Goal: Transaction & Acquisition: Purchase product/service

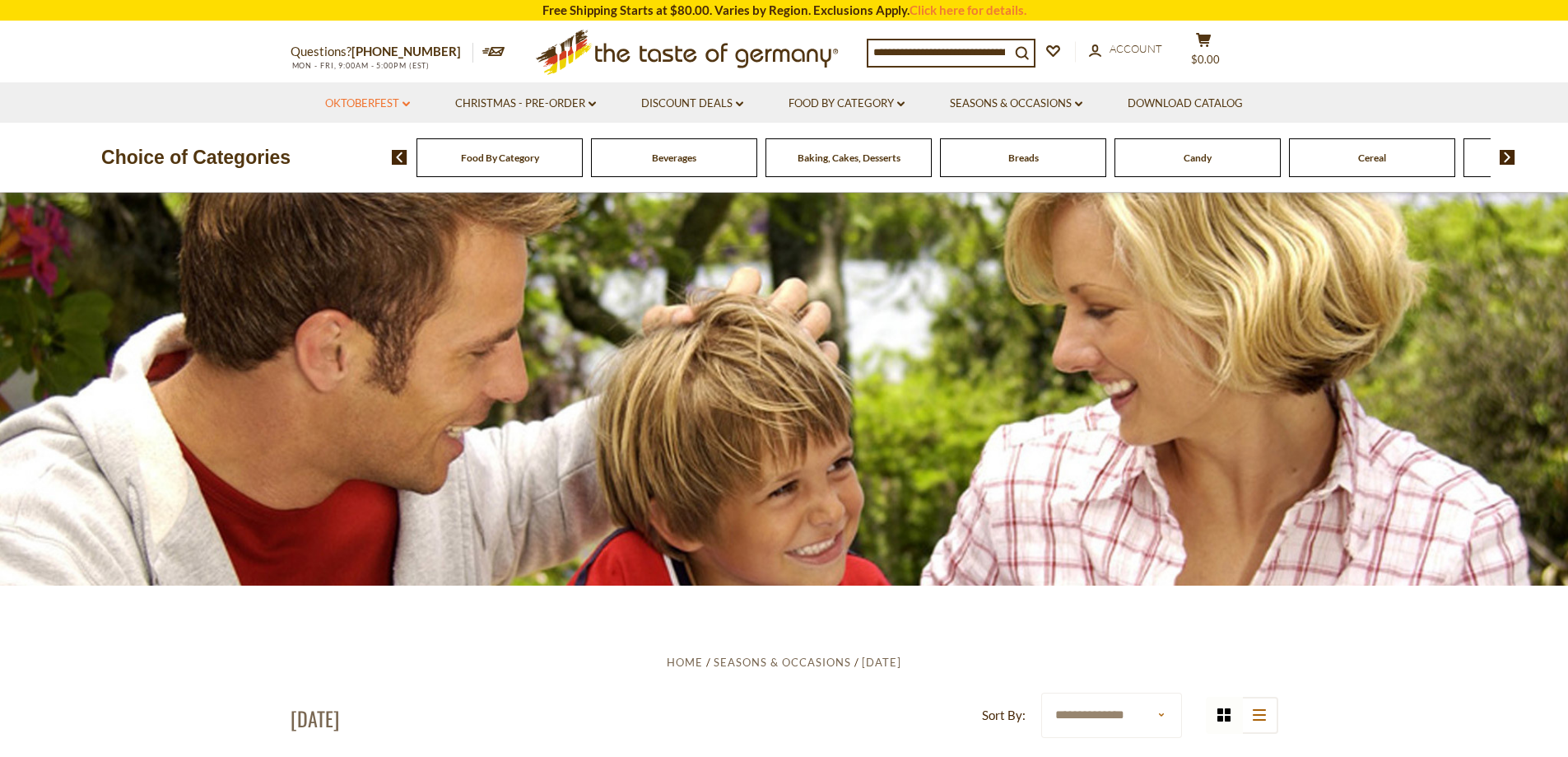
click at [370, 107] on link "Oktoberfest dropdown_arrow" at bounding box center [368, 103] width 85 height 18
click at [375, 146] on link "All Oktoberfest" at bounding box center [359, 146] width 85 height 15
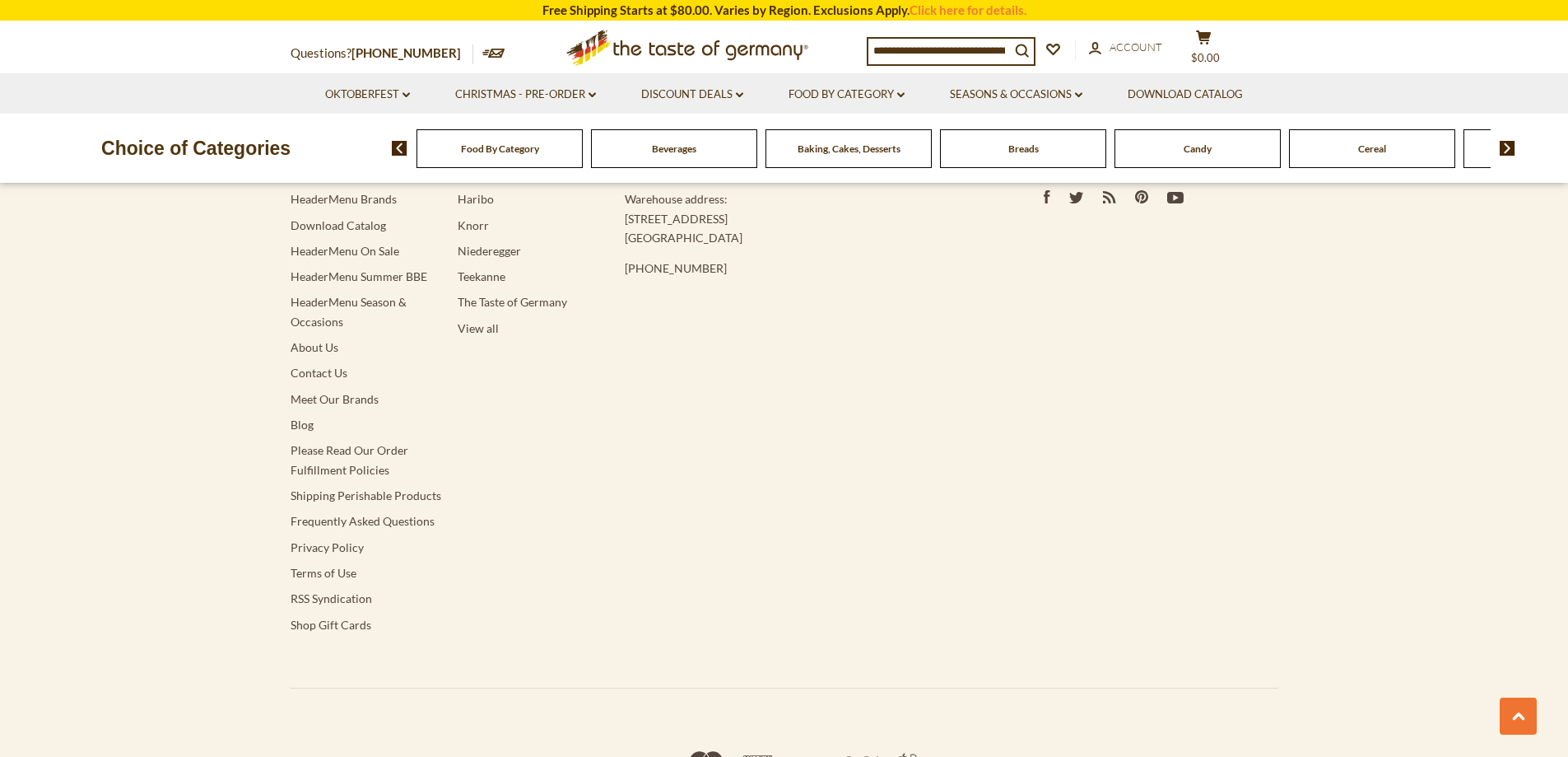
scroll to position [5201, 0]
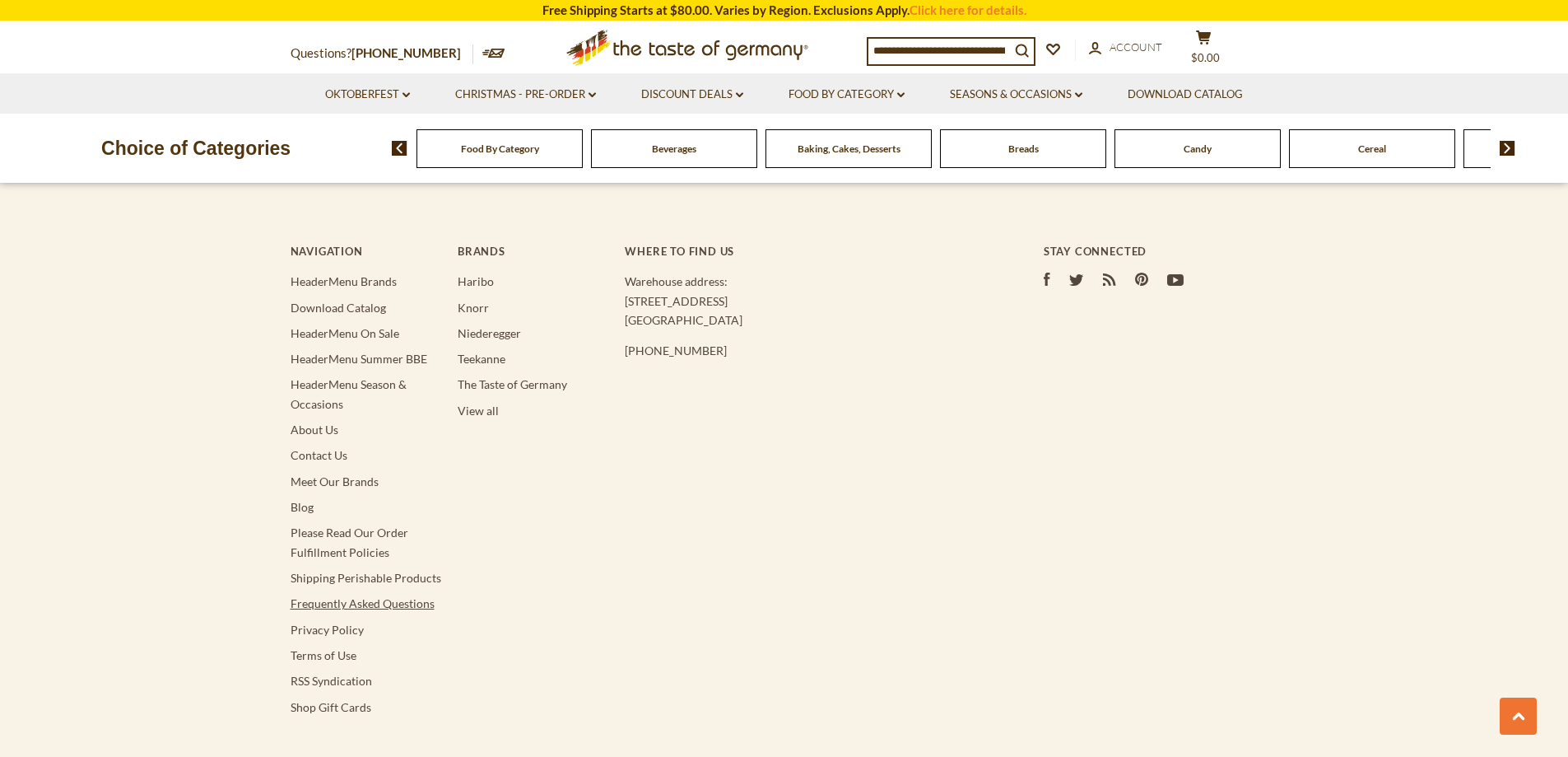
click at [423, 597] on link "Frequently Asked Questions" at bounding box center [362, 603] width 144 height 14
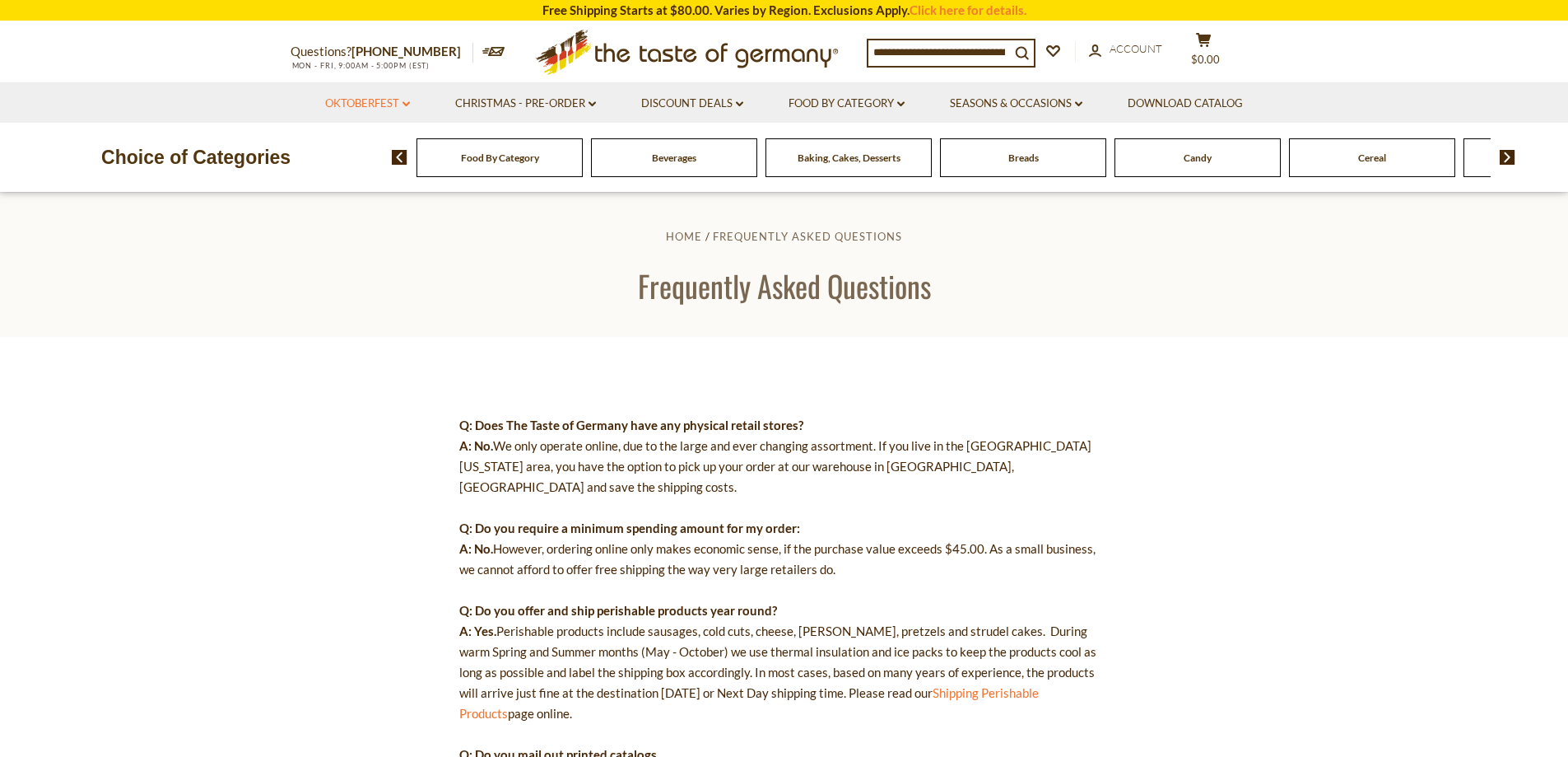
click at [348, 102] on link "Oktoberfest dropdown_arrow" at bounding box center [368, 103] width 85 height 18
click at [359, 208] on link "Party Supplies" at bounding box center [355, 204] width 78 height 15
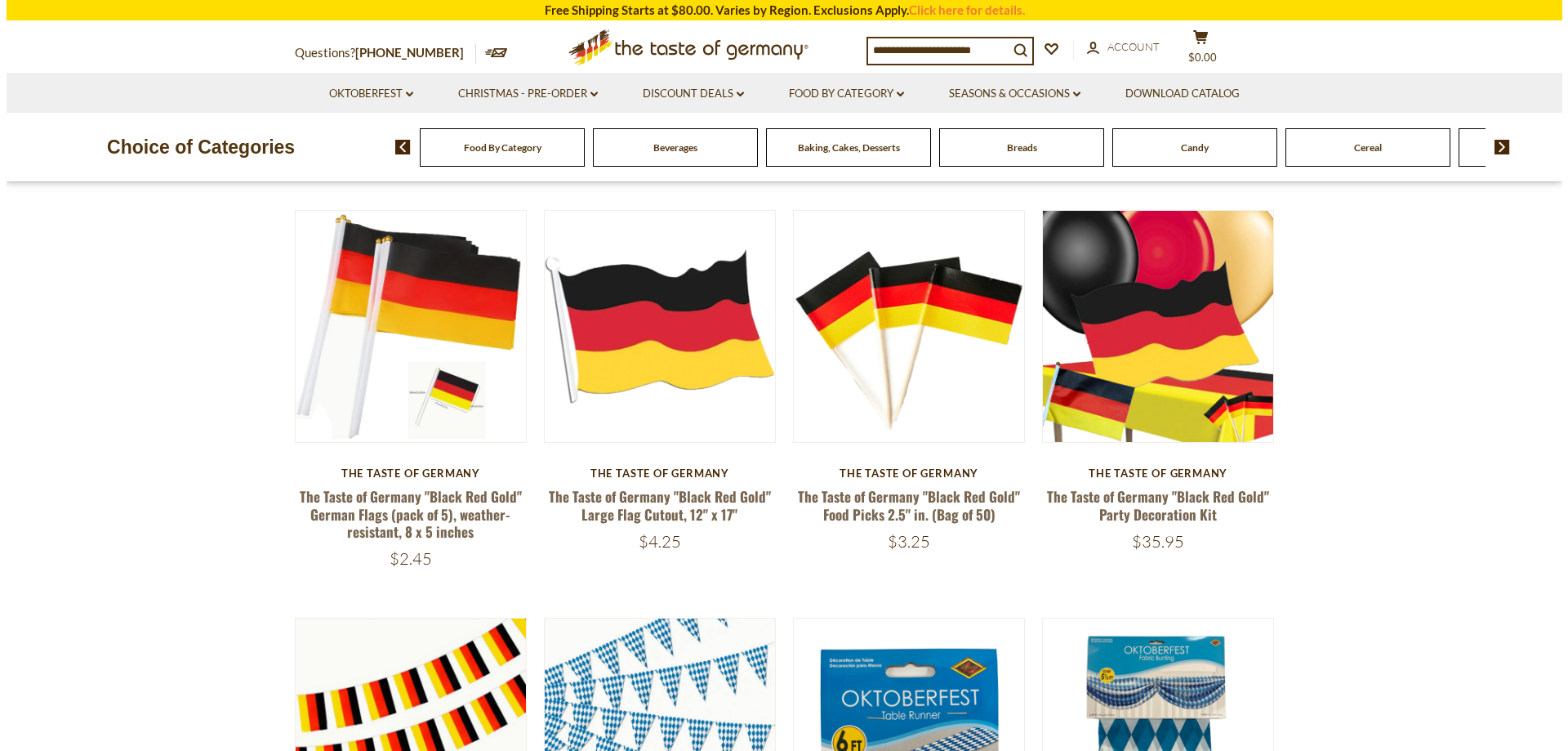
scroll to position [163, 0]
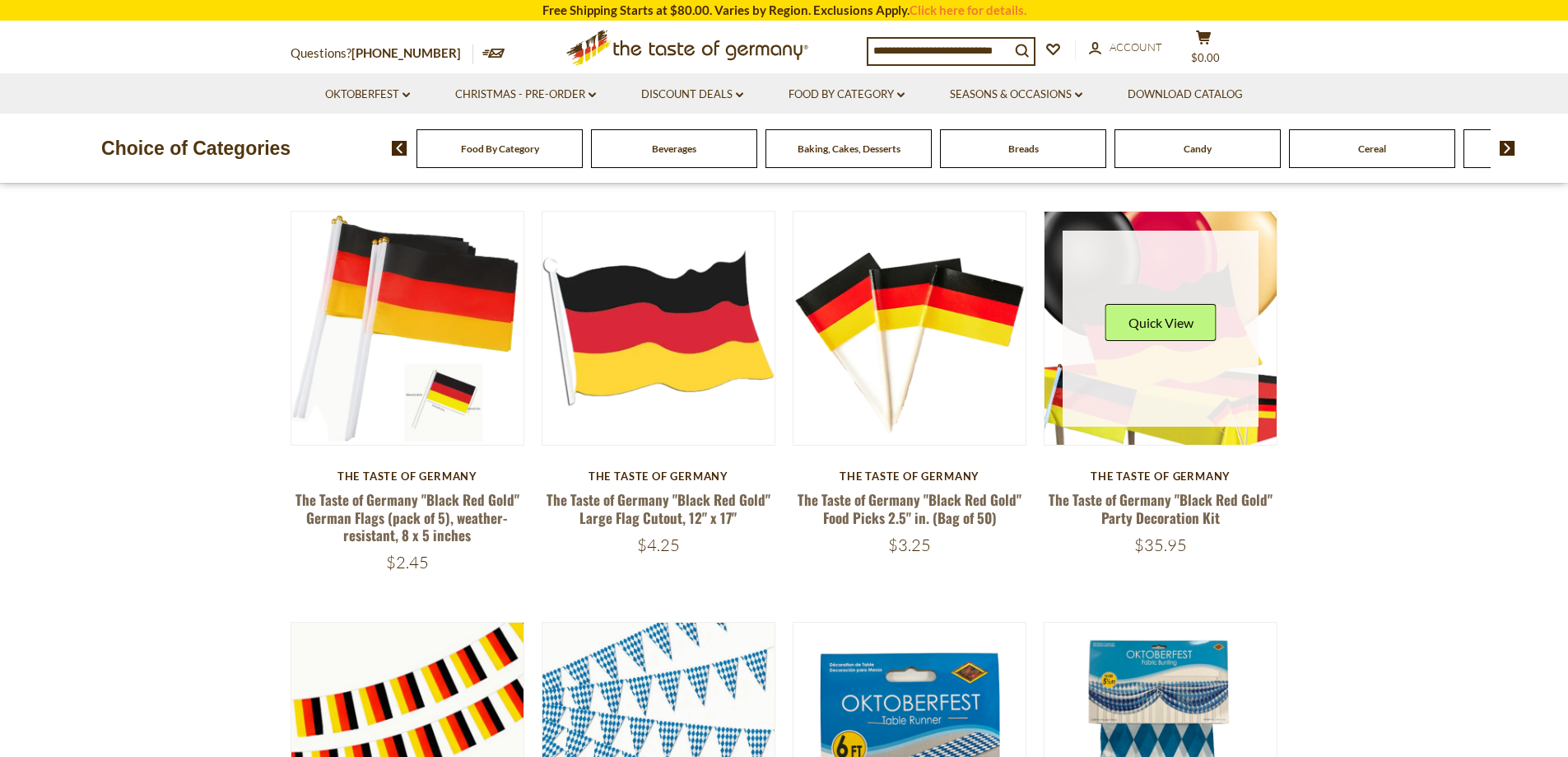
click at [1140, 345] on div "Quick View" at bounding box center [1160, 328] width 196 height 196
click at [1166, 311] on button "Quick View" at bounding box center [1161, 322] width 111 height 37
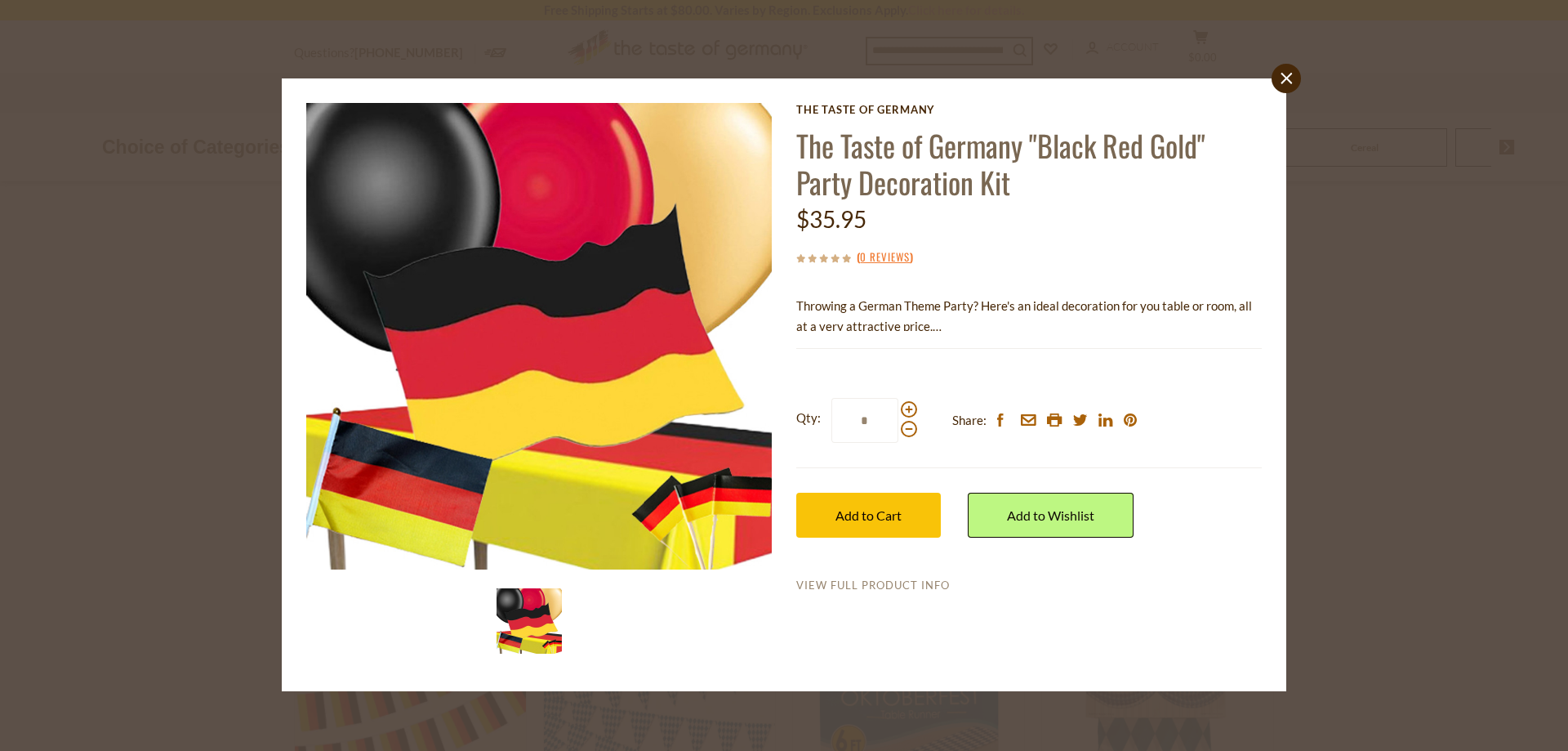
click at [898, 587] on link "View Full Product Info" at bounding box center [873, 586] width 154 height 15
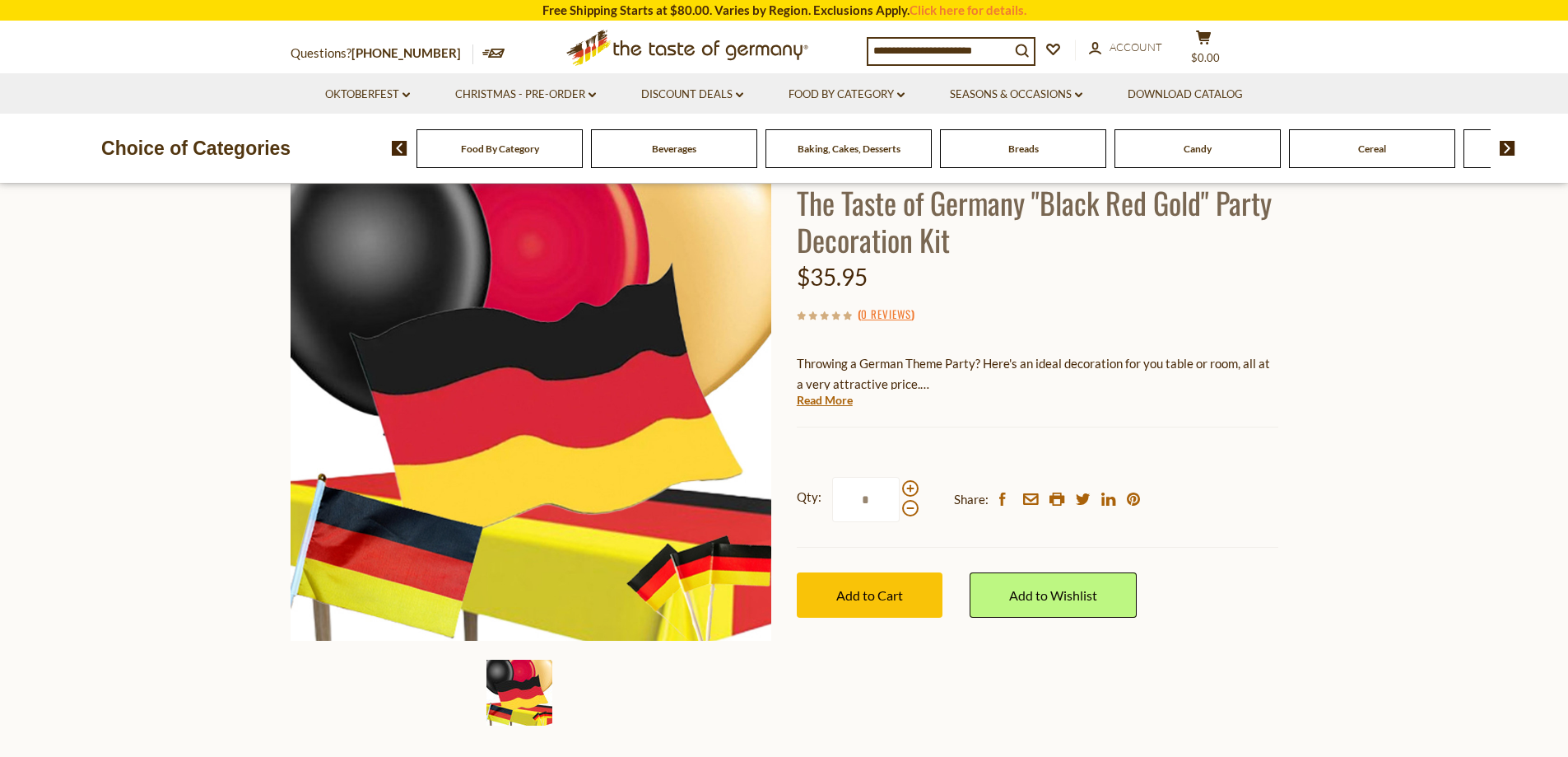
scroll to position [82, 0]
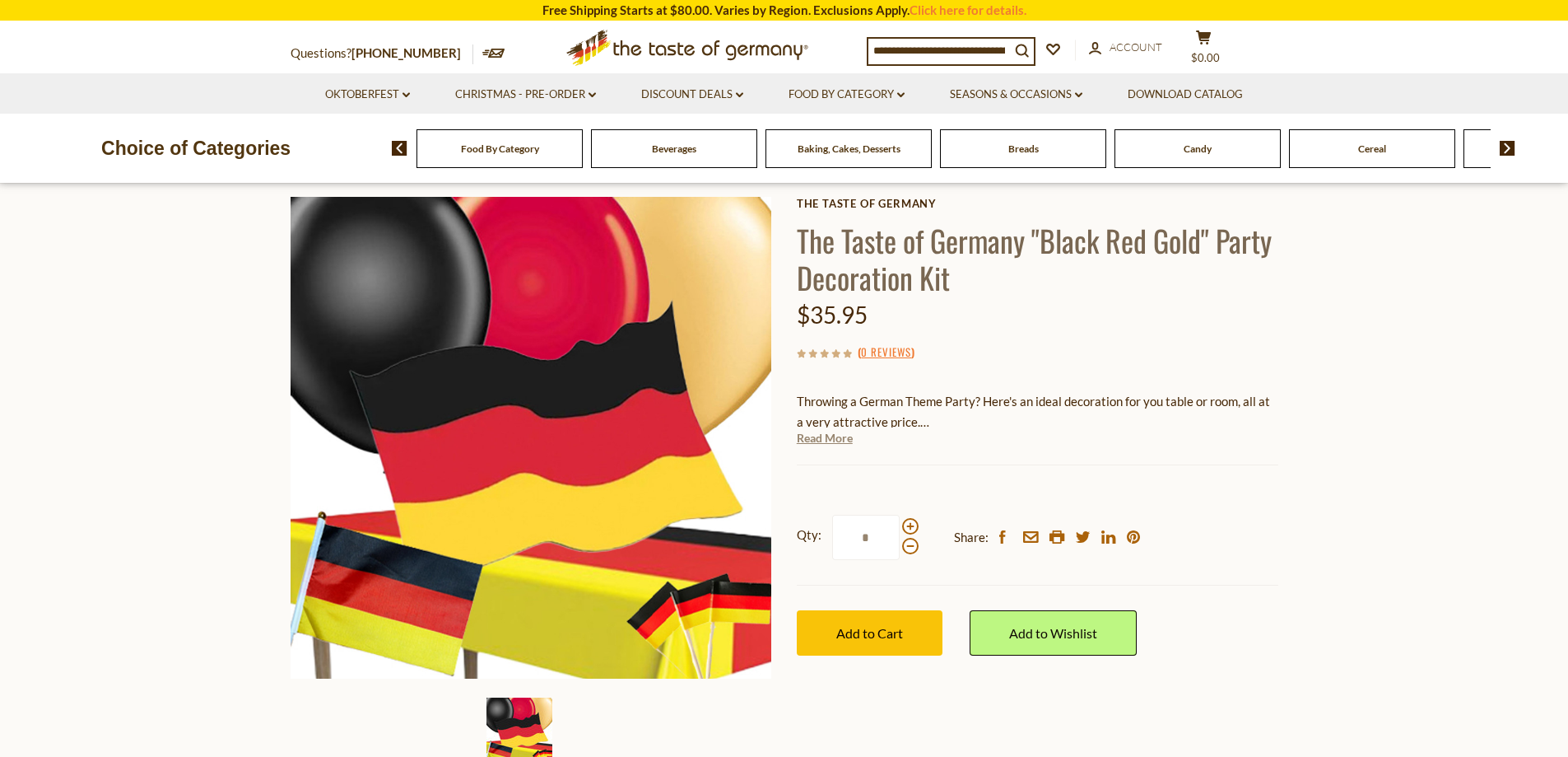
click at [825, 443] on link "Read More" at bounding box center [825, 437] width 56 height 16
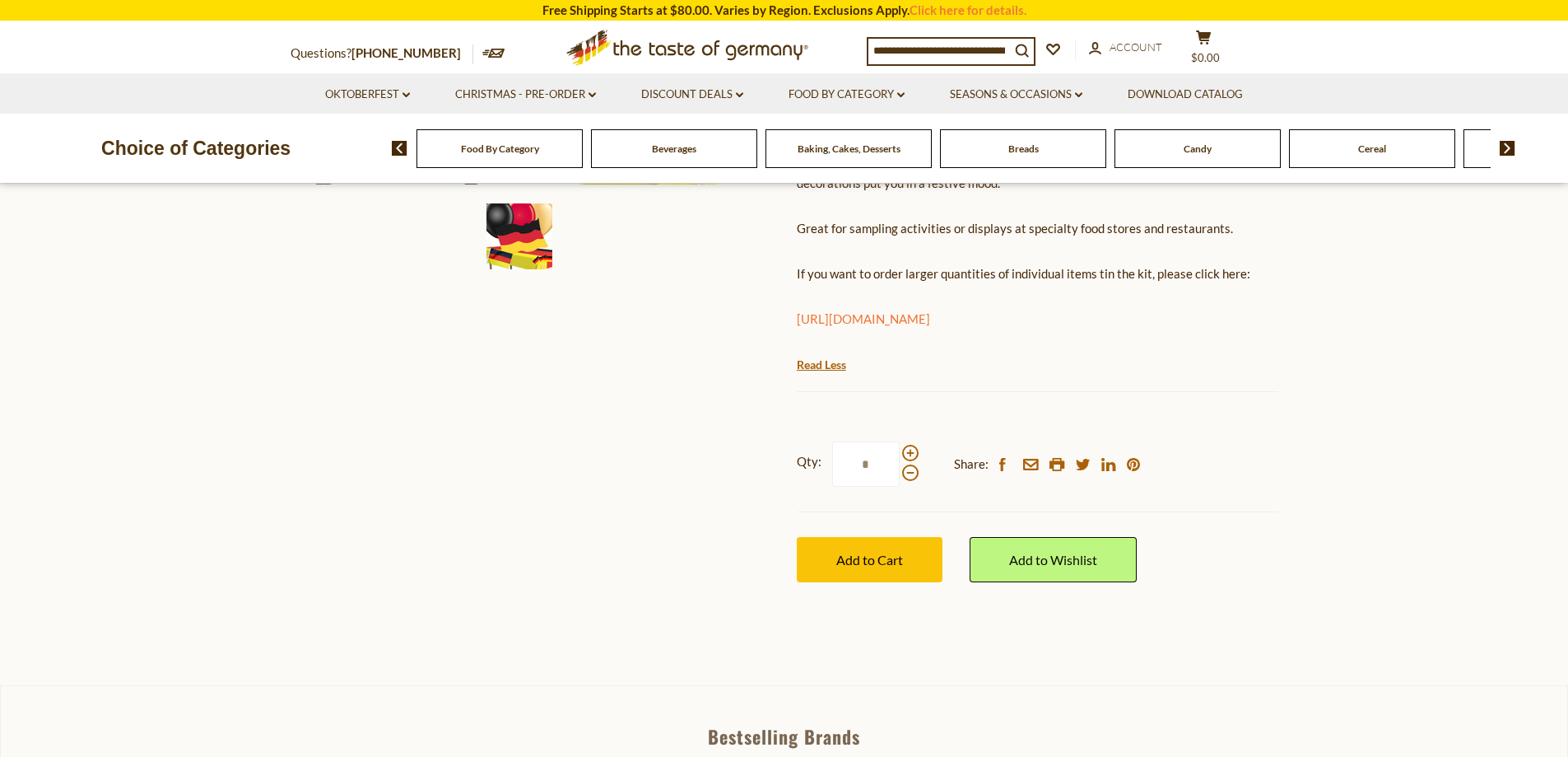
scroll to position [0, 0]
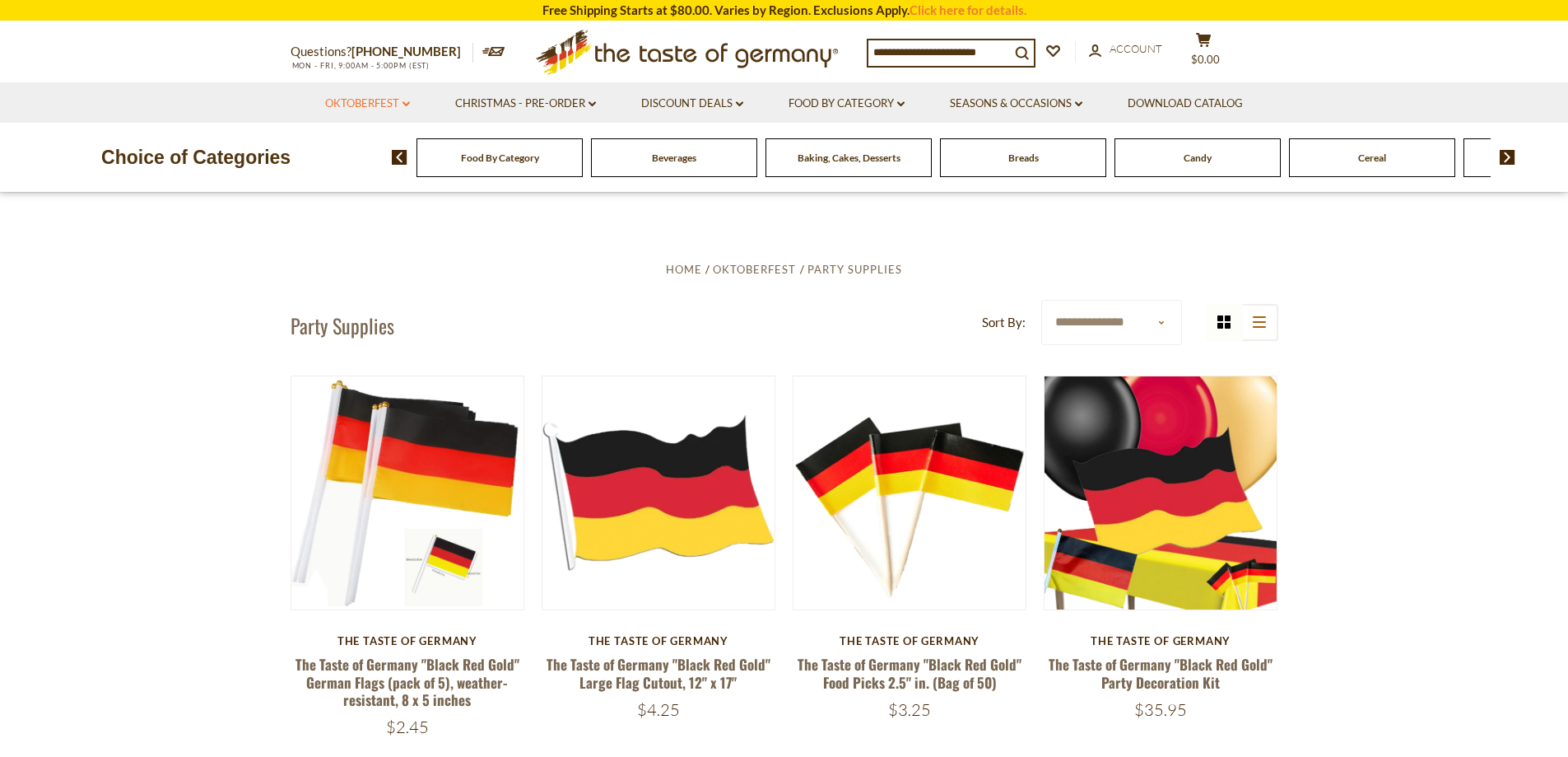
click at [392, 103] on link "Oktoberfest dropdown_arrow" at bounding box center [368, 103] width 85 height 18
click at [365, 169] on link "Oktoberfest Foods" at bounding box center [366, 175] width 101 height 15
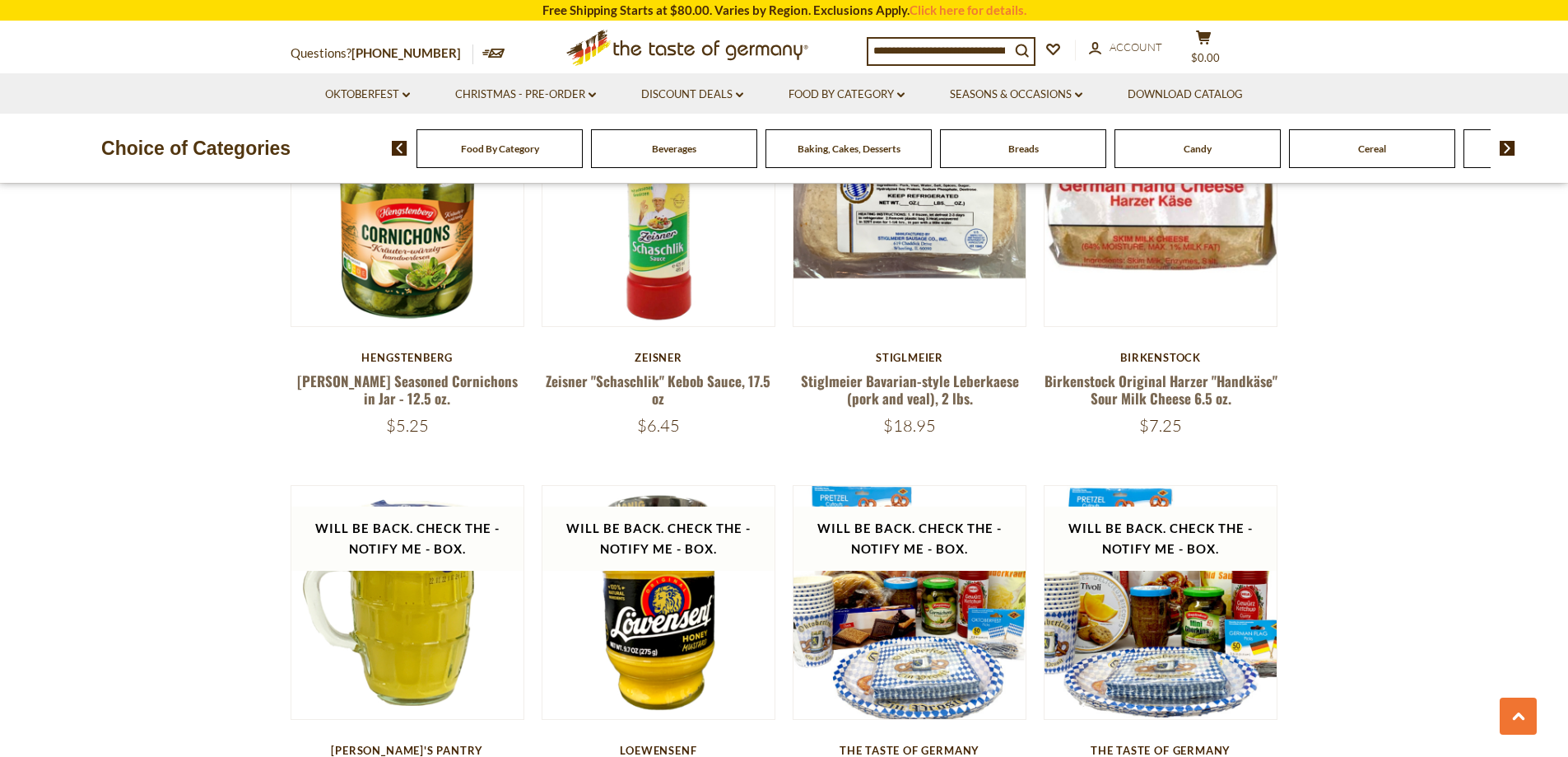
scroll to position [2224, 0]
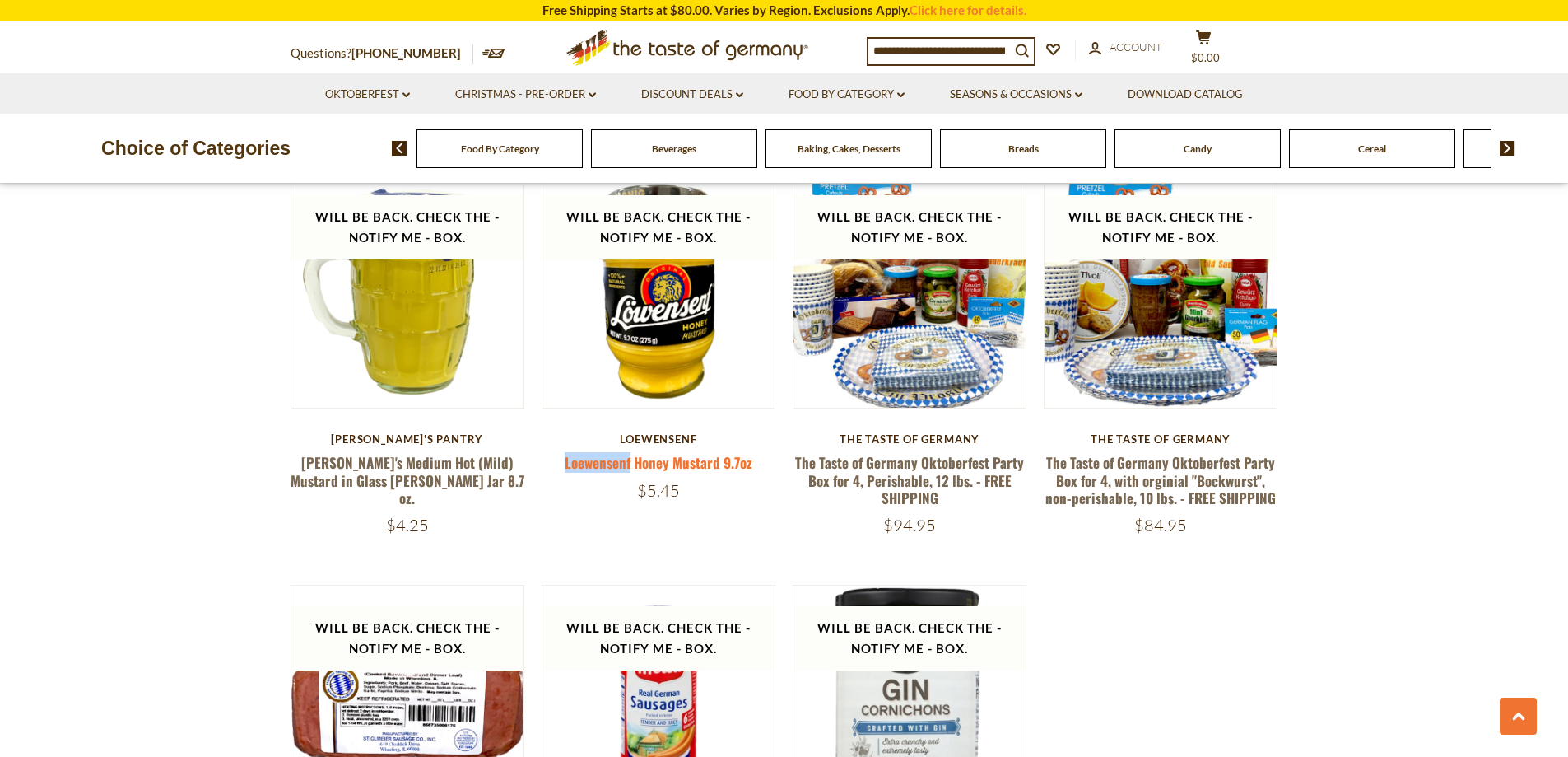
drag, startPoint x: 559, startPoint y: 449, endPoint x: 629, endPoint y: 439, distance: 70.7
click at [629, 454] on h5 "Loewensenf Honey Mustard 9.7oz" at bounding box center [659, 463] width 235 height 17
copy link "Loewensenf"
click at [698, 452] on link "Loewensenf Honey Mustard 9.7oz" at bounding box center [659, 463] width 188 height 21
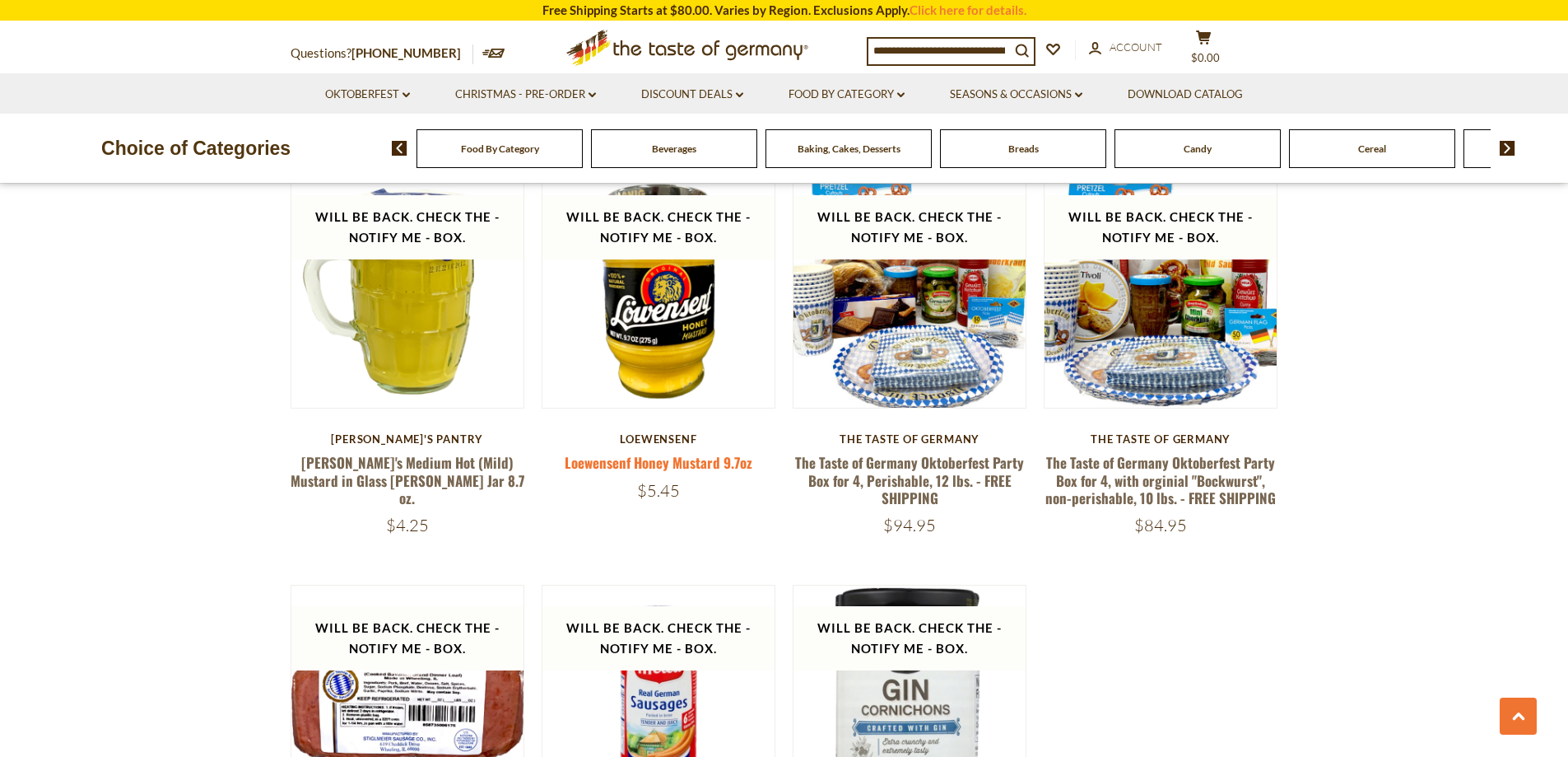
click at [698, 452] on link "Loewensenf Honey Mustard 9.7oz" at bounding box center [659, 463] width 188 height 21
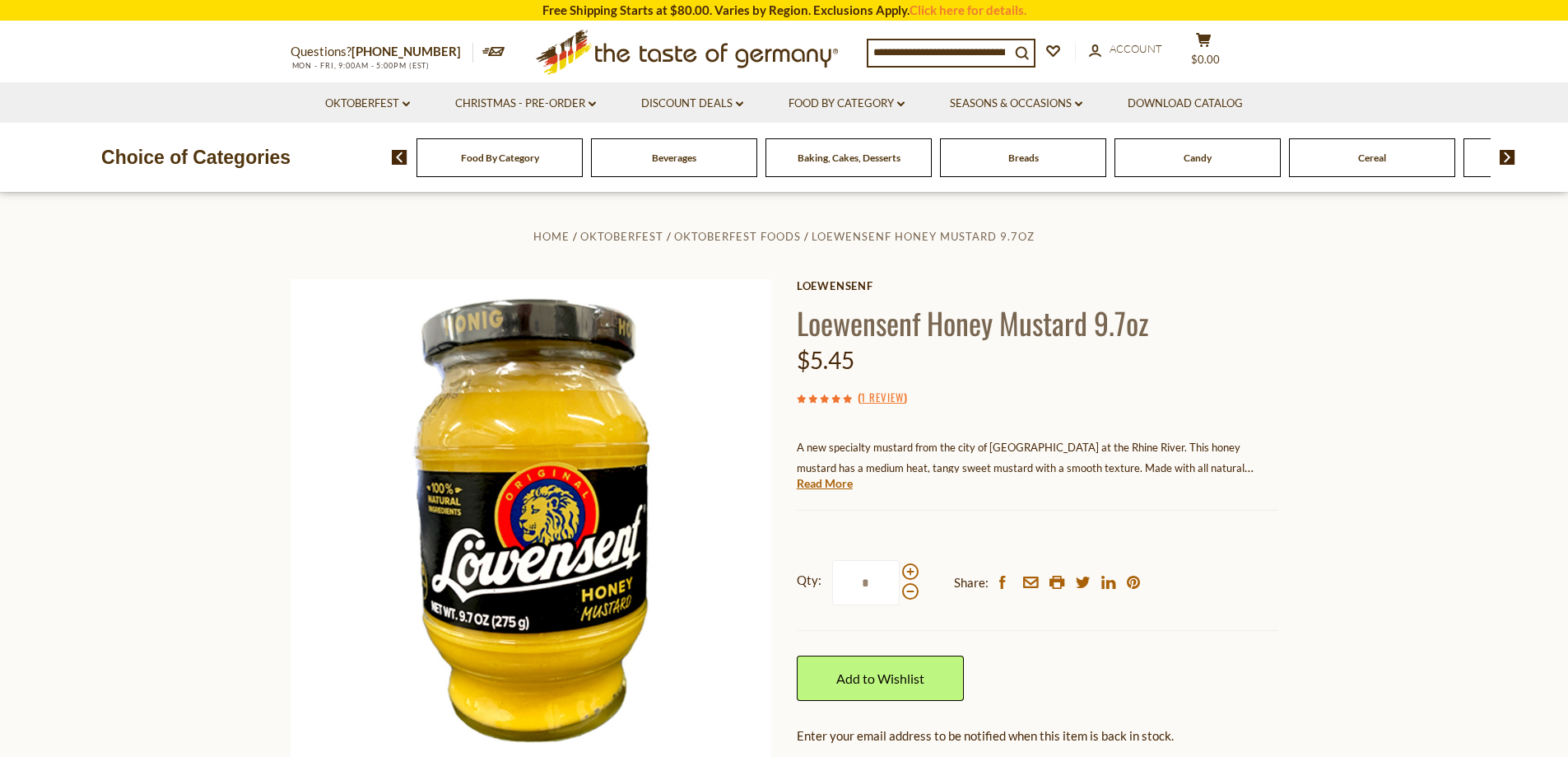
click at [1058, 327] on h1 "Loewensenf Honey Mustard 9.7oz" at bounding box center [1038, 322] width 481 height 37
copy h1 "Mustard"
click at [1452, 48] on section "Questions? 800-881-6419 MON - FRI, 9:00AM - 5:00PM (EST) × Questions? 800-881-6…" at bounding box center [784, 53] width 1568 height 60
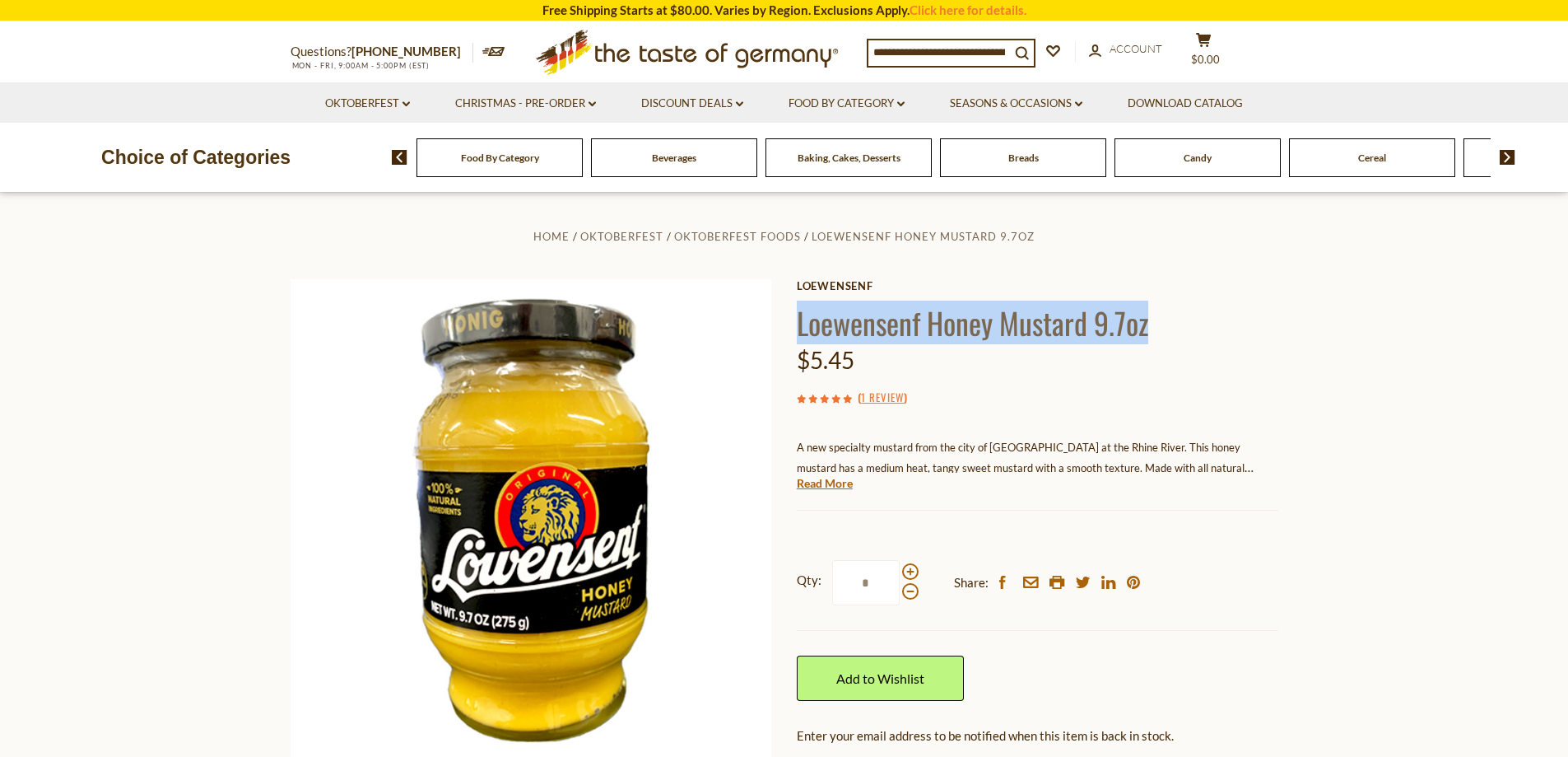
drag, startPoint x: 1195, startPoint y: 320, endPoint x: 800, endPoint y: 316, distance: 395.0
click at [797, 316] on h1 "Loewensenf Honey Mustard 9.7oz" at bounding box center [1038, 322] width 481 height 37
copy h1 "Loewensenf Honey Mustard 9.7oz"
